Goal: Download file/media

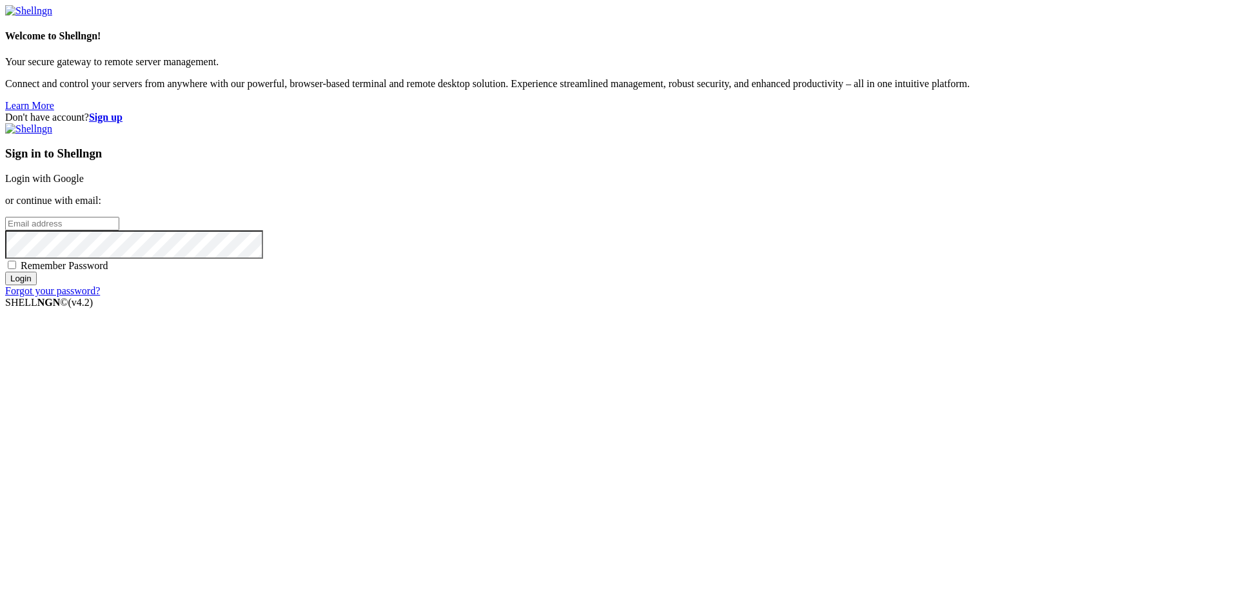
type input "[EMAIL_ADDRESS][DOMAIN_NAME]"
click at [108, 271] on span "Remember Password" at bounding box center [65, 265] width 88 height 11
click at [16, 269] on input "Remember Password" at bounding box center [12, 265] width 8 height 8
checkbox input "true"
click at [37, 285] on input "Login" at bounding box center [21, 278] width 32 height 14
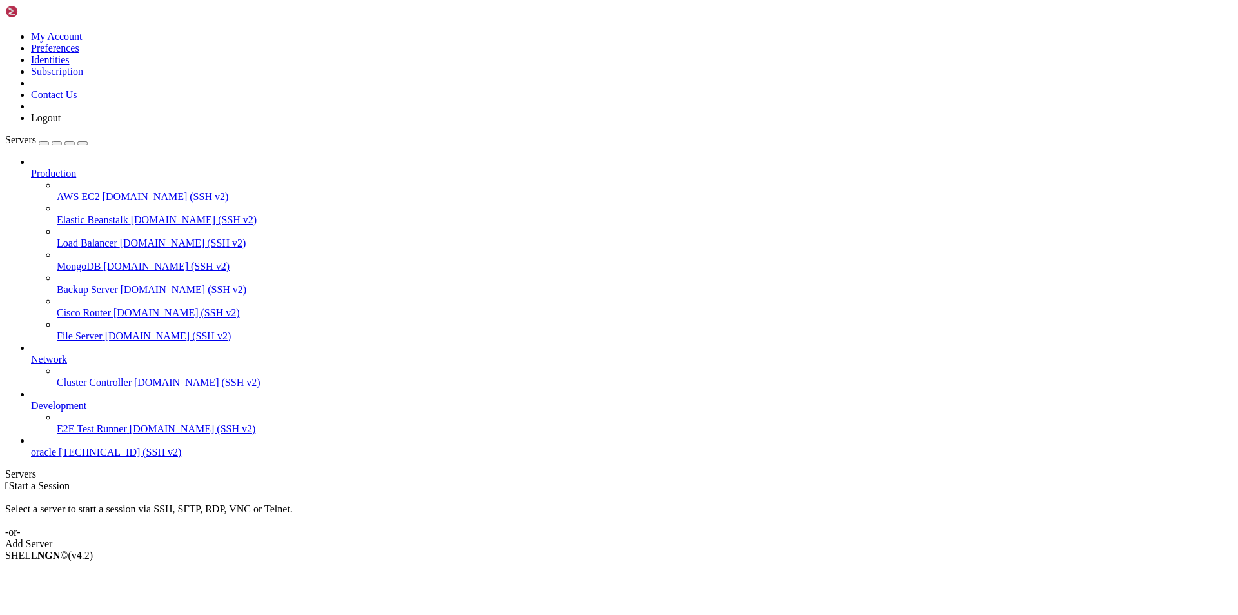
click at [56, 457] on span "oracle" at bounding box center [43, 451] width 25 height 11
click at [85, 457] on span "[TECHNICAL_ID] (SSH v2)" at bounding box center [120, 451] width 123 height 11
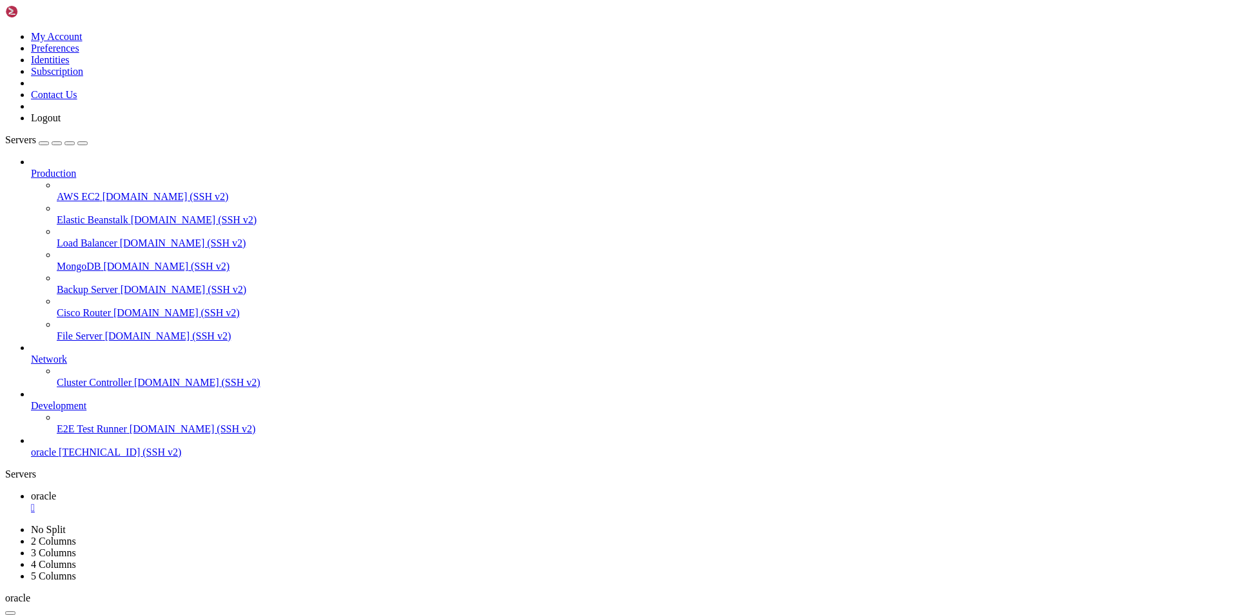
type input "/home/ubuntu/nodejs"
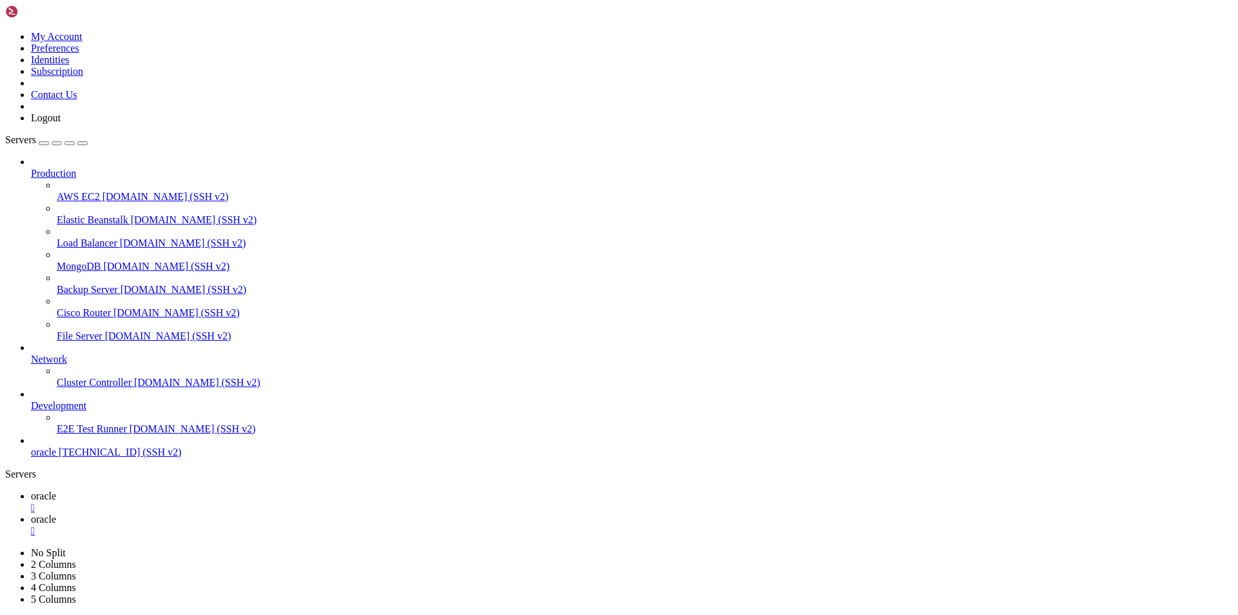
click at [56, 490] on span "oracle" at bounding box center [43, 495] width 25 height 11
